Goal: Register for event/course

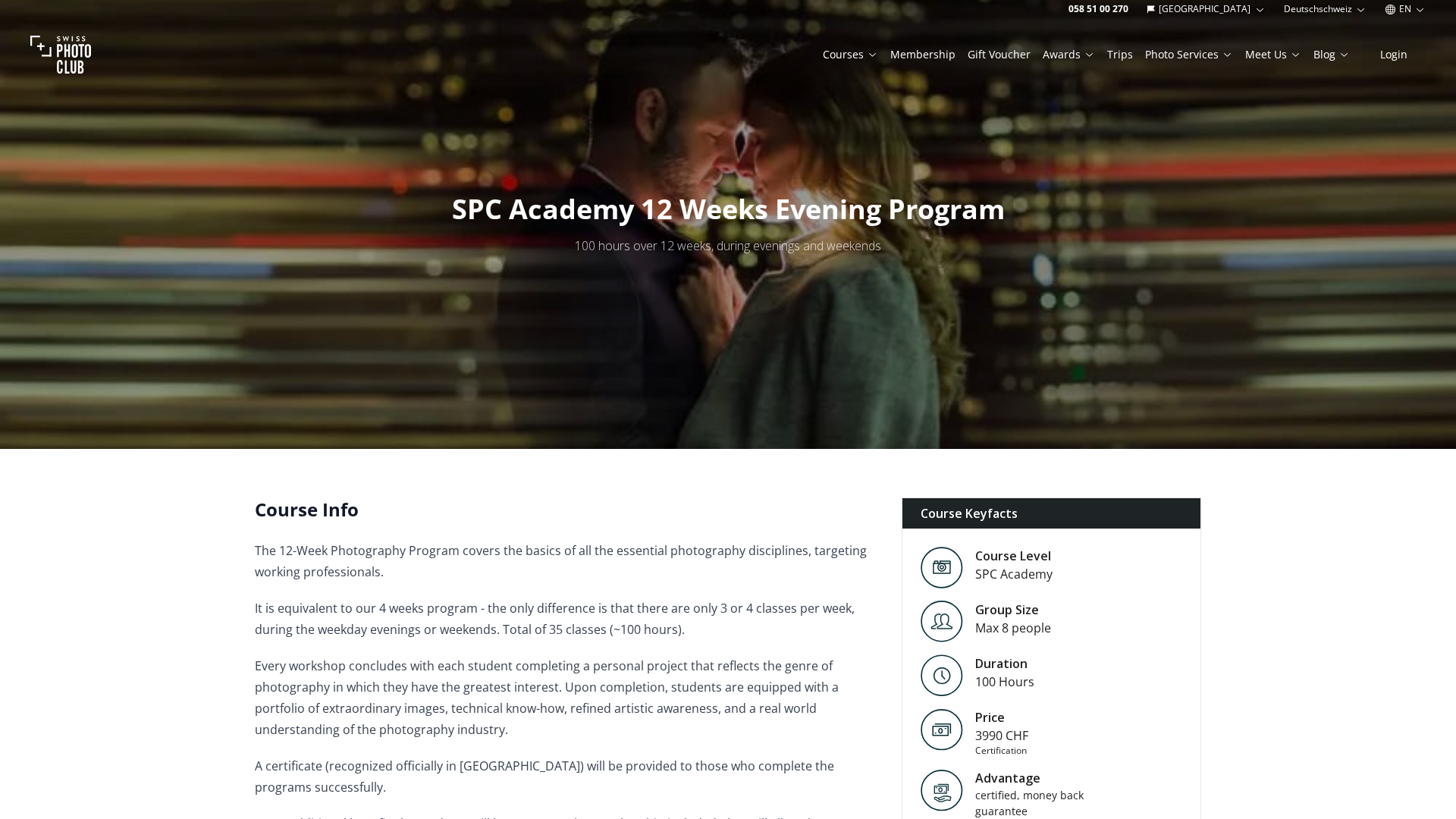
scroll to position [2723, 0]
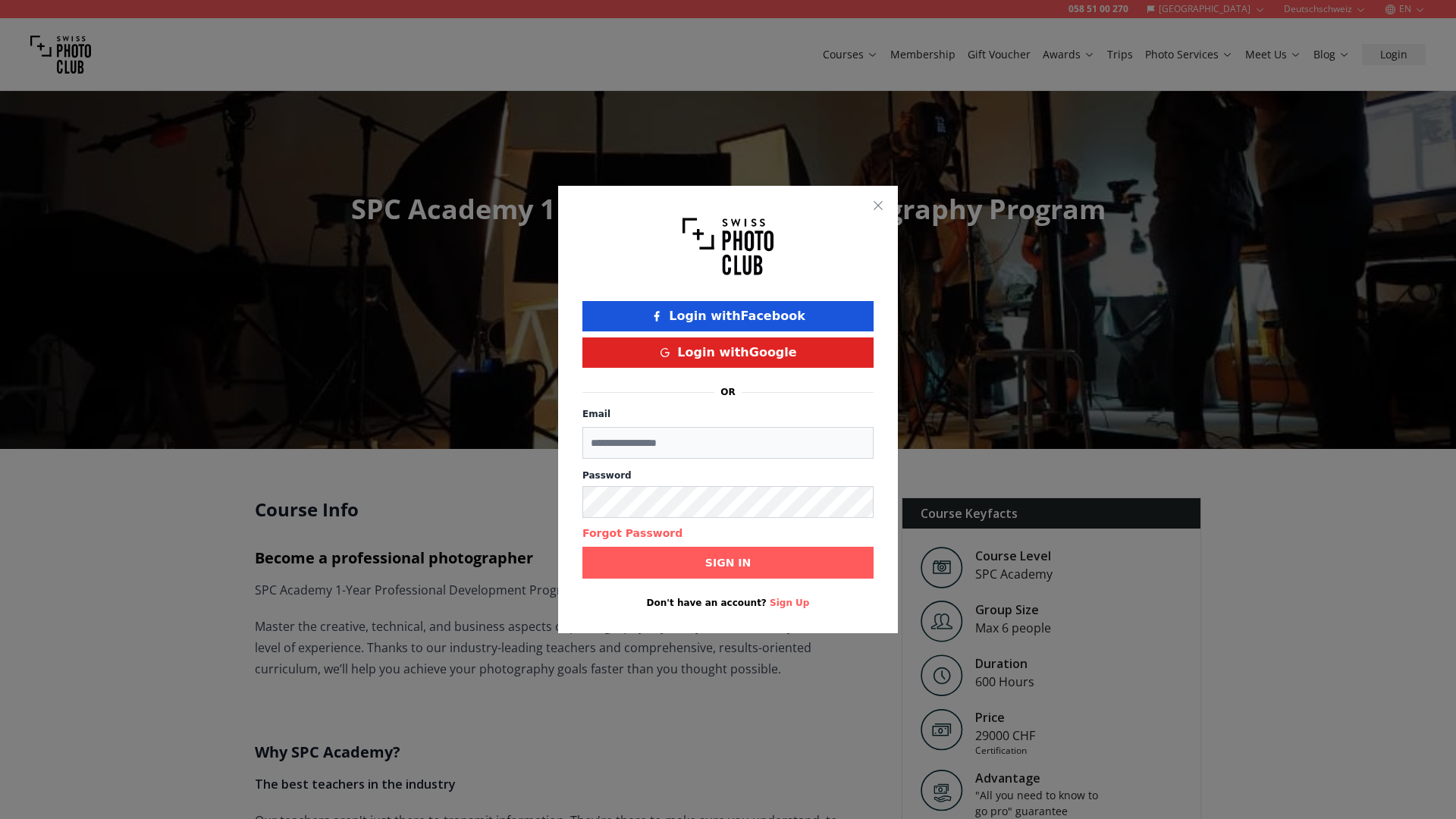
scroll to position [3479, 0]
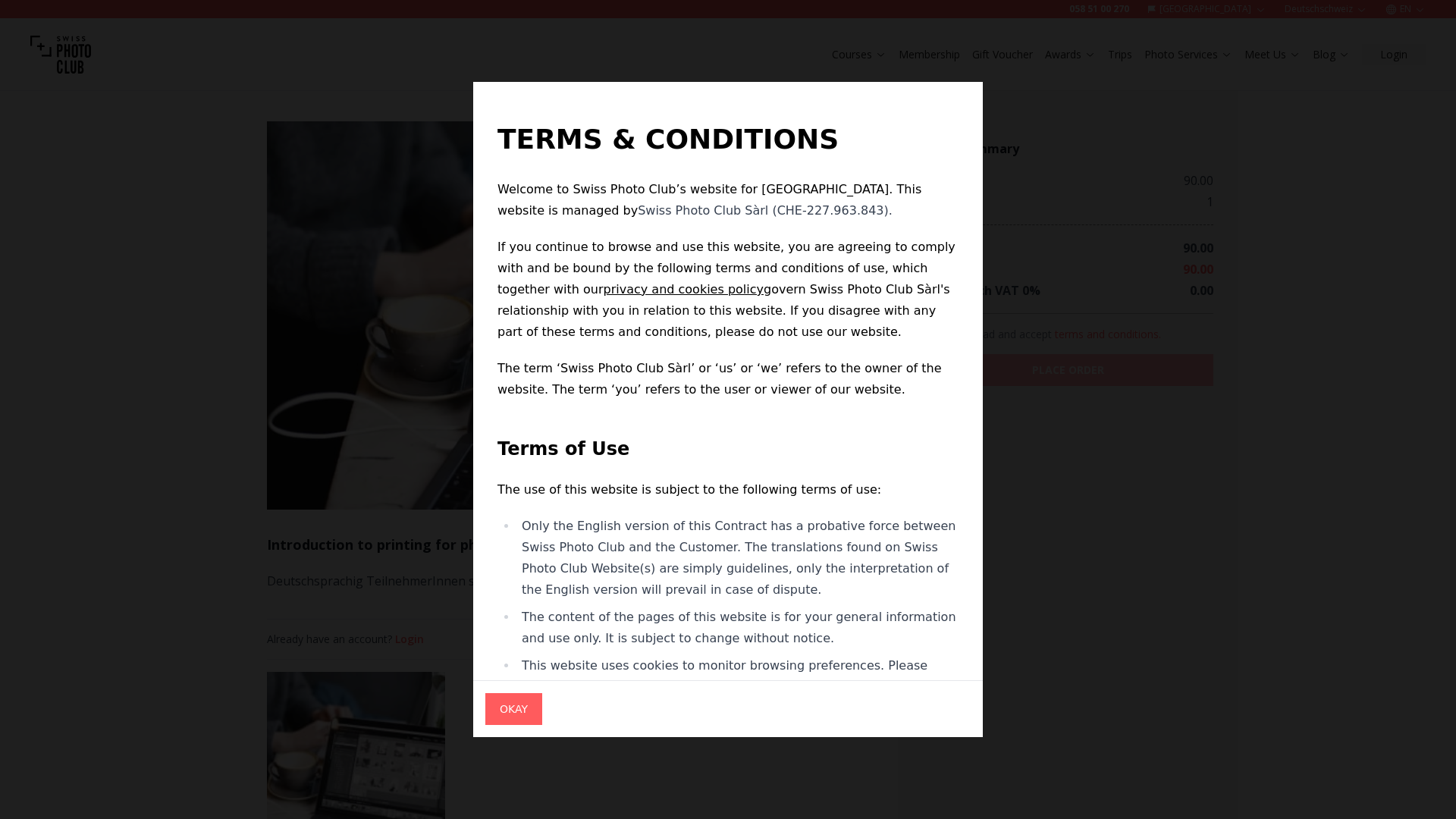
scroll to position [572, 0]
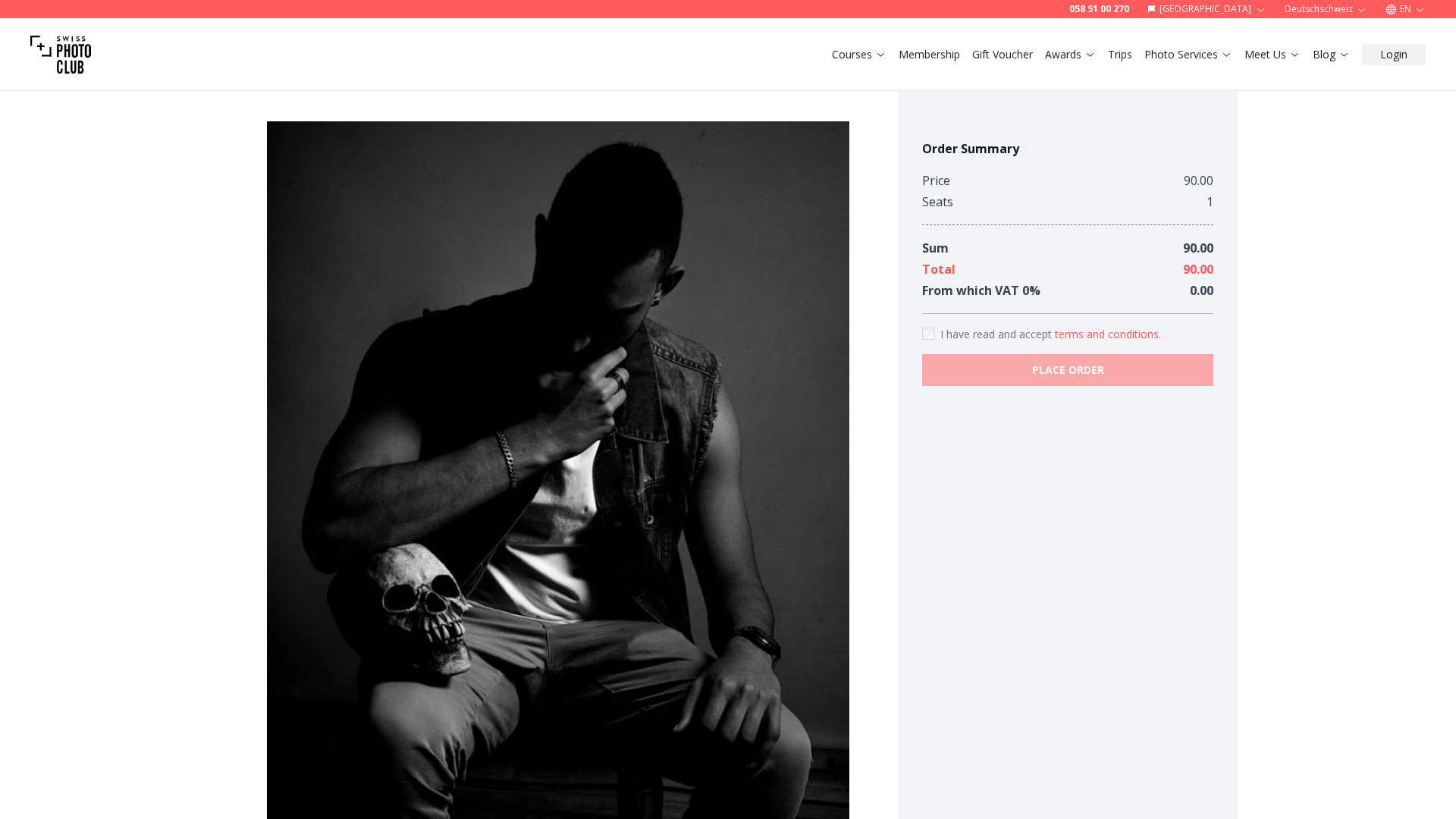
scroll to position [1194, 0]
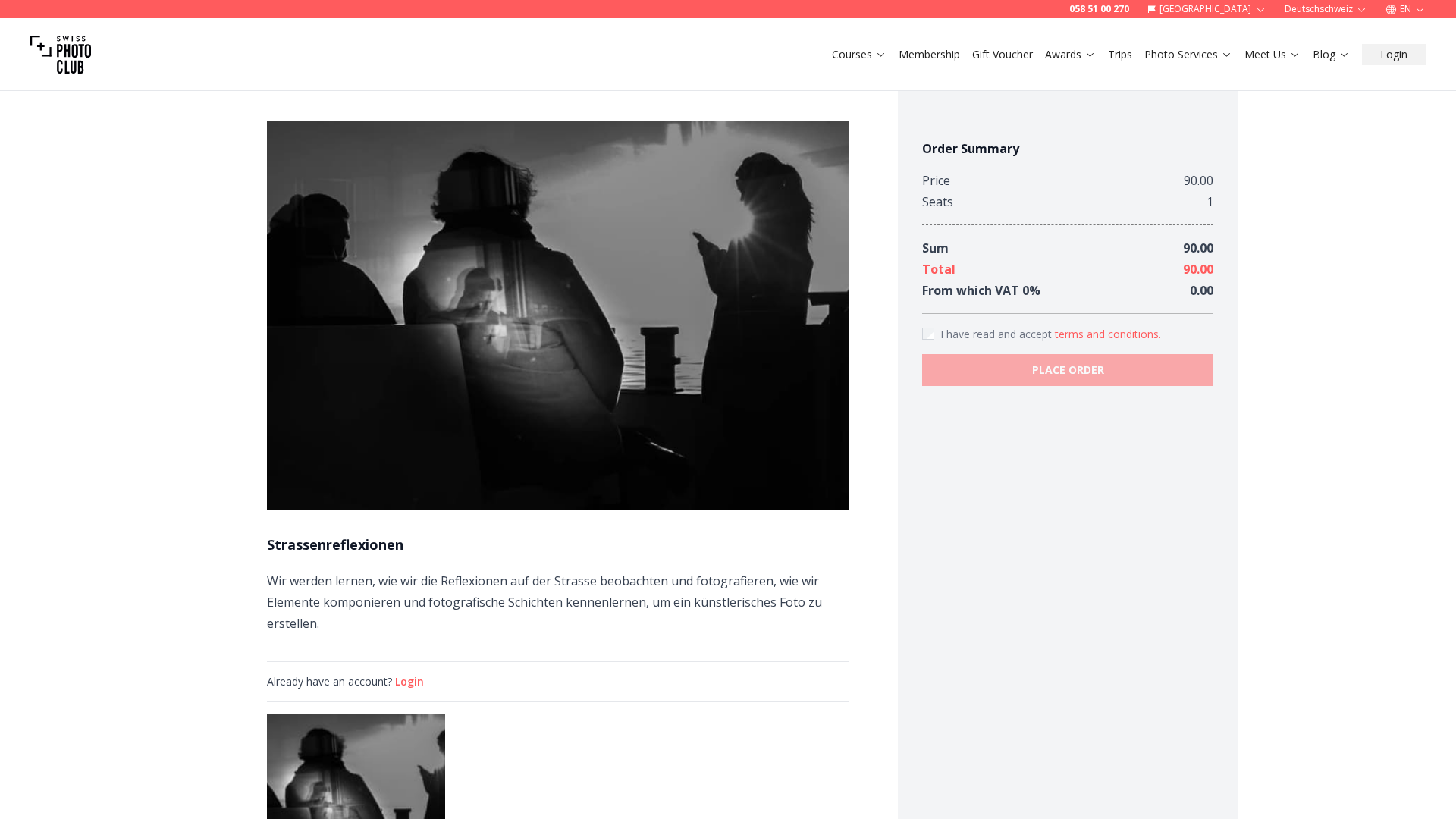
scroll to position [614, 0]
